Goal: Transaction & Acquisition: Purchase product/service

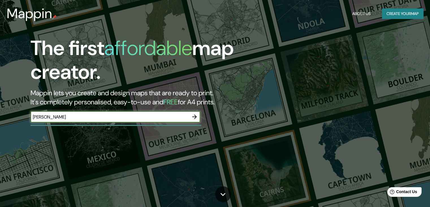
type input "[PERSON_NAME]"
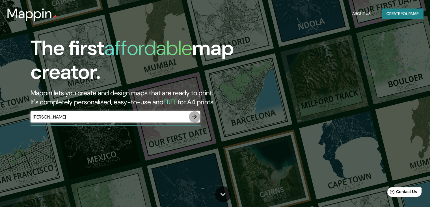
click at [194, 115] on icon "button" at bounding box center [194, 116] width 7 height 7
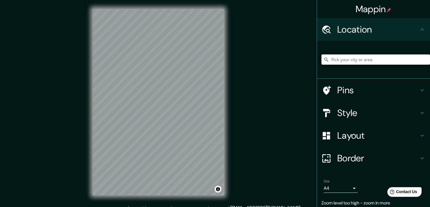
click at [386, 60] on input "Pick your city or area" at bounding box center [376, 59] width 109 height 10
click at [410, 59] on input "[GEOGRAPHIC_DATA], [GEOGRAPHIC_DATA][PERSON_NAME], [GEOGRAPHIC_DATA]" at bounding box center [376, 59] width 109 height 10
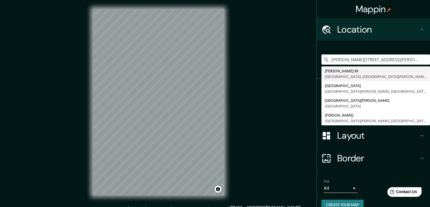
type input "[PERSON_NAME][STREET_ADDRESS][PERSON_NAME]"
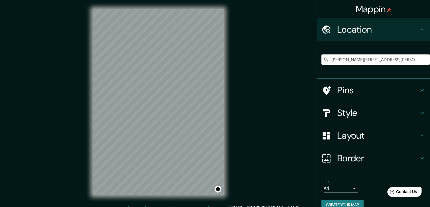
click at [395, 119] on div "Style" at bounding box center [373, 112] width 113 height 23
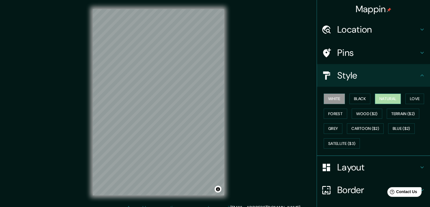
click at [394, 101] on button "Natural" at bounding box center [388, 98] width 26 height 10
click at [368, 112] on button "Wood ($2)" at bounding box center [367, 113] width 31 height 10
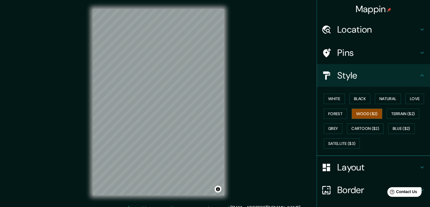
click at [228, 103] on div "© Mapbox © OpenStreetMap Improve this map" at bounding box center [159, 102] width 150 height 204
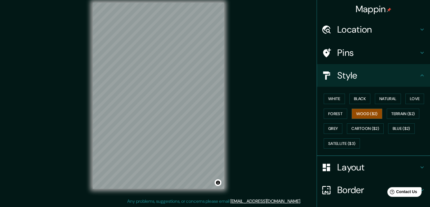
scroll to position [6, 0]
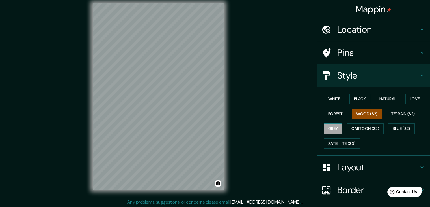
click at [329, 125] on button "Grey" at bounding box center [333, 128] width 19 height 10
click at [328, 99] on button "White" at bounding box center [334, 98] width 21 height 10
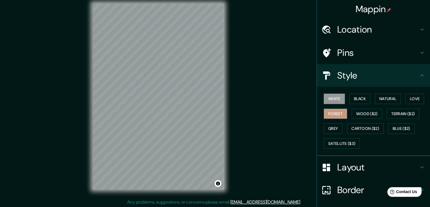
click at [334, 112] on button "Forest" at bounding box center [335, 113] width 23 height 10
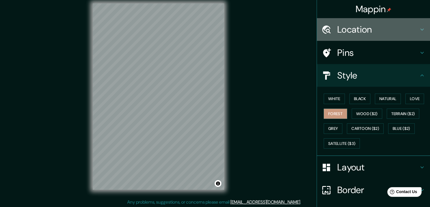
click at [382, 31] on h4 "Location" at bounding box center [378, 29] width 81 height 11
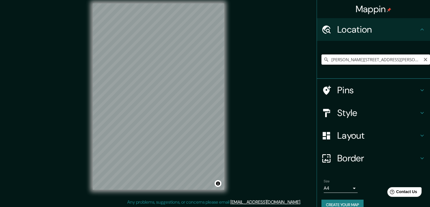
click at [414, 57] on input "[PERSON_NAME][STREET_ADDRESS][PERSON_NAME]" at bounding box center [376, 59] width 109 height 10
click at [398, 61] on input "[PERSON_NAME][STREET_ADDRESS][PERSON_NAME]" at bounding box center [376, 59] width 109 height 10
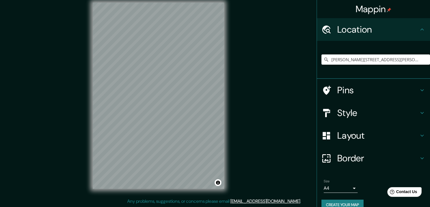
click at [375, 111] on h4 "Style" at bounding box center [378, 112] width 81 height 11
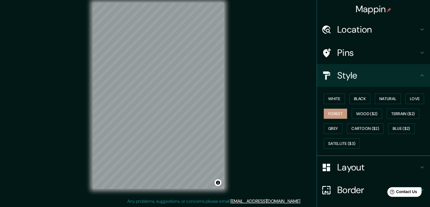
click at [371, 165] on h4 "Layout" at bounding box center [378, 166] width 81 height 11
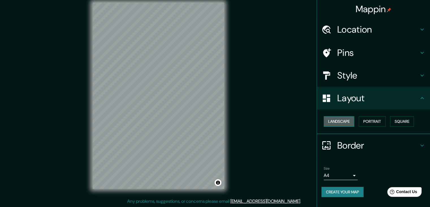
click at [342, 118] on button "Landscape" at bounding box center [339, 121] width 31 height 10
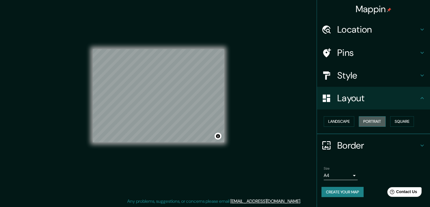
click at [369, 118] on button "Portrait" at bounding box center [372, 121] width 27 height 10
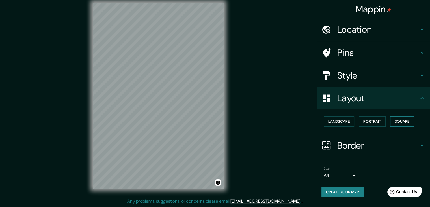
click at [398, 119] on button "Square" at bounding box center [402, 121] width 24 height 10
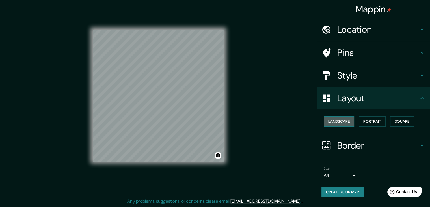
click at [351, 121] on button "Landscape" at bounding box center [339, 121] width 31 height 10
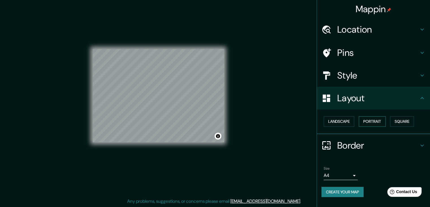
click at [367, 120] on button "Portrait" at bounding box center [372, 121] width 27 height 10
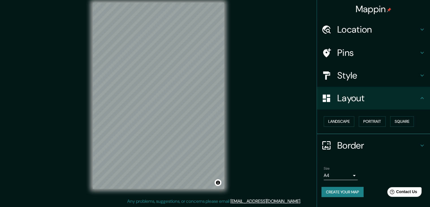
click at [362, 74] on h4 "Style" at bounding box center [378, 75] width 81 height 11
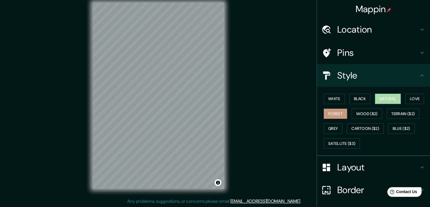
click at [389, 99] on button "Natural" at bounding box center [388, 98] width 26 height 10
click at [227, 92] on div "© Mapbox © OpenStreetMap Improve this map" at bounding box center [159, 95] width 150 height 204
click at [241, 91] on div "Mappin Location [PERSON_NAME][STREET_ADDRESS][PERSON_NAME] [PERSON_NAME][STREET…" at bounding box center [215, 99] width 430 height 213
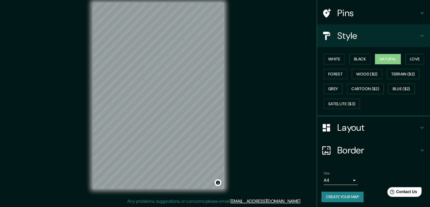
scroll to position [41, 0]
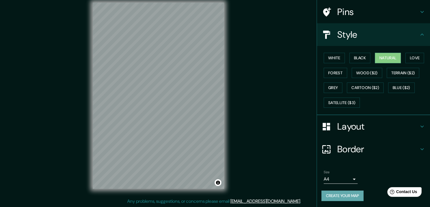
click at [346, 193] on button "Create your map" at bounding box center [343, 195] width 42 height 10
click at [295, 94] on div "Mappin Location [PERSON_NAME][STREET_ADDRESS][PERSON_NAME] [PERSON_NAME][STREET…" at bounding box center [215, 99] width 430 height 213
click at [326, 85] on button "Grey" at bounding box center [333, 87] width 19 height 10
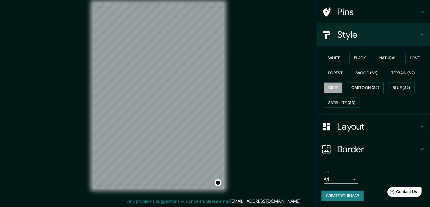
click at [343, 179] on body "Mappin Location [PERSON_NAME][STREET_ADDRESS][PERSON_NAME] [PERSON_NAME][STREET…" at bounding box center [215, 96] width 430 height 207
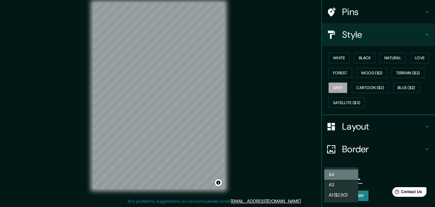
click at [344, 174] on li "A4" at bounding box center [341, 174] width 34 height 10
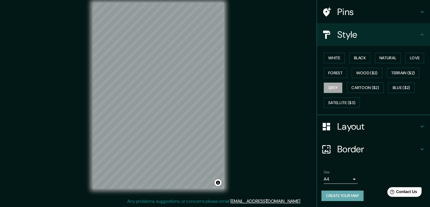
click at [343, 194] on button "Create your map" at bounding box center [343, 195] width 42 height 10
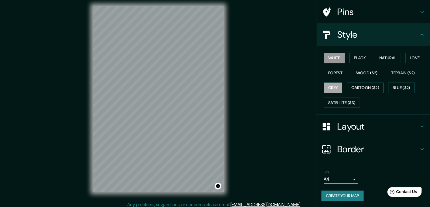
scroll to position [0, 0]
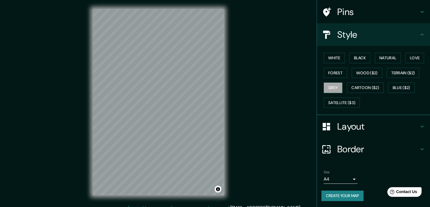
click at [284, 47] on div "Mappin Location [PERSON_NAME][STREET_ADDRESS][PERSON_NAME] [PERSON_NAME][STREET…" at bounding box center [215, 106] width 430 height 213
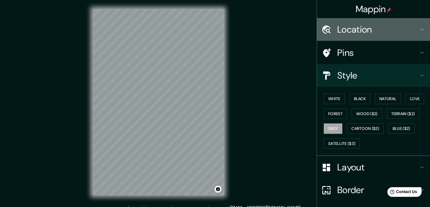
click at [380, 35] on h4 "Location" at bounding box center [378, 29] width 81 height 11
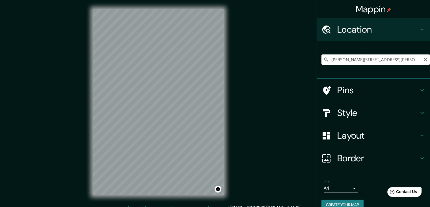
drag, startPoint x: 412, startPoint y: 63, endPoint x: 418, endPoint y: 60, distance: 7.0
click at [412, 63] on input "[PERSON_NAME][STREET_ADDRESS][PERSON_NAME]" at bounding box center [376, 59] width 109 height 10
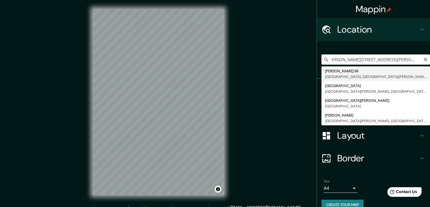
click at [411, 61] on input "[PERSON_NAME][STREET_ADDRESS][PERSON_NAME]" at bounding box center [376, 59] width 109 height 10
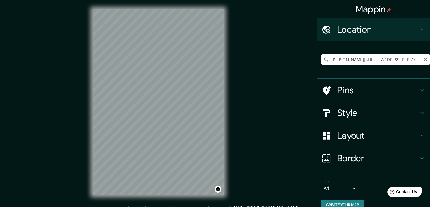
click at [341, 61] on input "[PERSON_NAME][STREET_ADDRESS][PERSON_NAME]" at bounding box center [376, 59] width 109 height 10
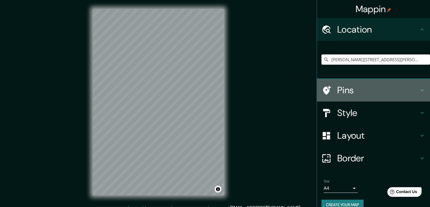
click at [343, 90] on h4 "Pins" at bounding box center [378, 89] width 81 height 11
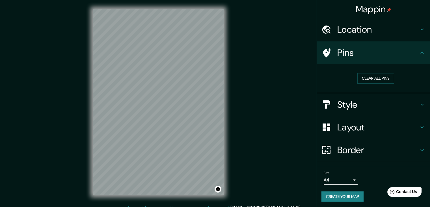
click at [372, 33] on h4 "Location" at bounding box center [378, 29] width 81 height 11
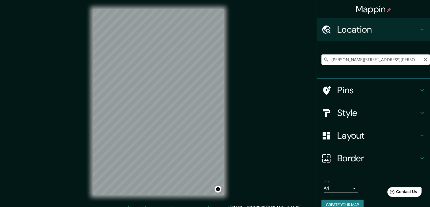
click at [366, 61] on input "[PERSON_NAME][STREET_ADDRESS][PERSON_NAME]" at bounding box center [376, 59] width 109 height 10
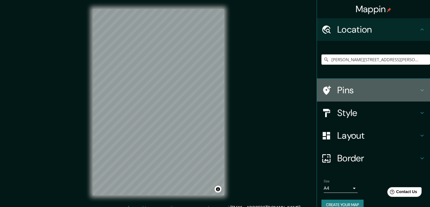
click at [344, 87] on h4 "Pins" at bounding box center [378, 89] width 81 height 11
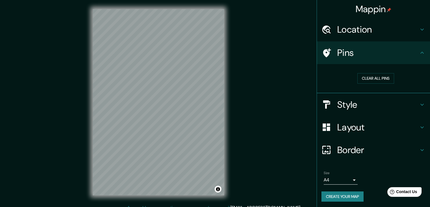
drag, startPoint x: 332, startPoint y: 48, endPoint x: 286, endPoint y: 52, distance: 46.1
click at [287, 52] on div "Mappin Location [PERSON_NAME][STREET_ADDRESS][PERSON_NAME] Pins Clear all pins …" at bounding box center [215, 106] width 430 height 213
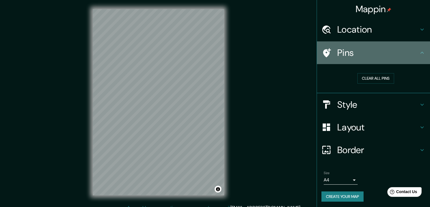
drag, startPoint x: 321, startPoint y: 52, endPoint x: 225, endPoint y: 58, distance: 96.4
click at [317, 52] on div "Pins" at bounding box center [373, 52] width 113 height 23
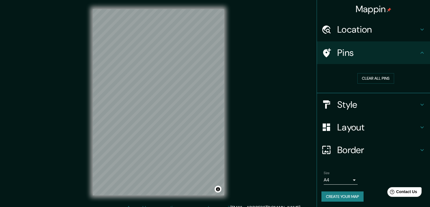
click at [364, 143] on div "Border" at bounding box center [373, 149] width 113 height 23
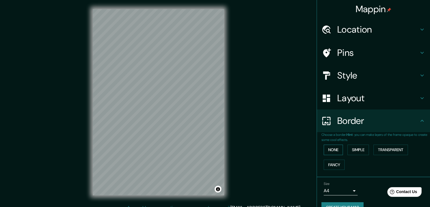
click at [330, 151] on button "None" at bounding box center [333, 149] width 19 height 10
click at [352, 149] on button "Simple" at bounding box center [359, 149] width 22 height 10
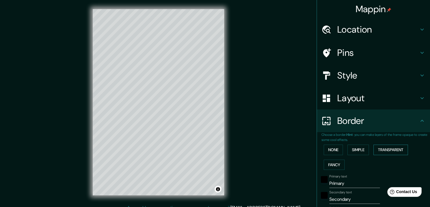
click at [377, 147] on button "Transparent" at bounding box center [391, 149] width 35 height 10
click at [336, 164] on button "Fancy" at bounding box center [334, 164] width 21 height 10
click at [331, 150] on button "None" at bounding box center [333, 149] width 19 height 10
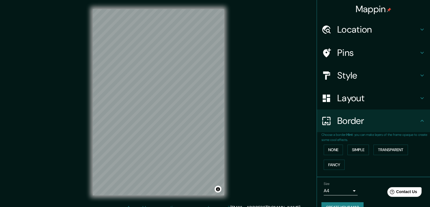
click at [342, 31] on h4 "Location" at bounding box center [378, 29] width 81 height 11
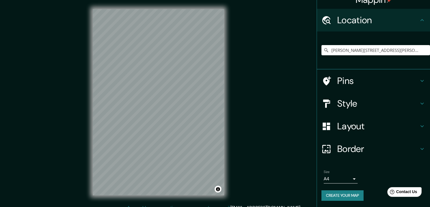
scroll to position [10, 0]
click at [377, 102] on h4 "Style" at bounding box center [378, 102] width 81 height 11
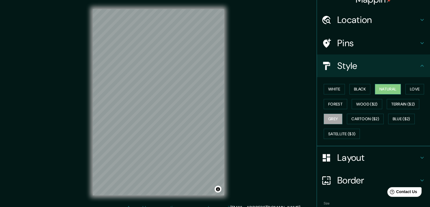
click at [382, 91] on button "Natural" at bounding box center [388, 89] width 26 height 10
click at [367, 102] on button "Wood ($2)" at bounding box center [367, 104] width 31 height 10
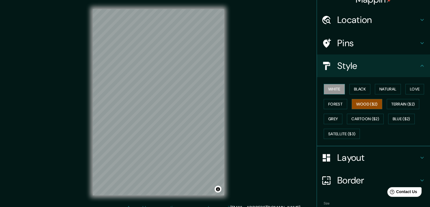
click at [334, 92] on button "White" at bounding box center [334, 89] width 21 height 10
click at [326, 115] on button "Grey" at bounding box center [333, 118] width 19 height 10
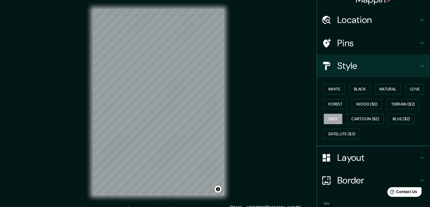
click at [272, 151] on div "Mappin Location [PERSON_NAME][STREET_ADDRESS][PERSON_NAME] Pins Style [PERSON_N…" at bounding box center [215, 106] width 430 height 213
